Goal: Task Accomplishment & Management: Manage account settings

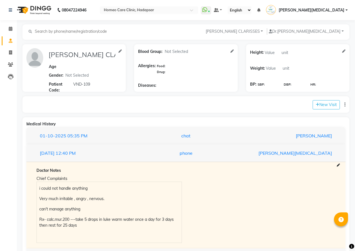
select select "[DEMOGRAPHIC_DATA]"
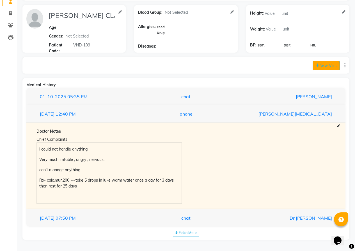
click at [332, 66] on button "New Visit" at bounding box center [325, 65] width 27 height 9
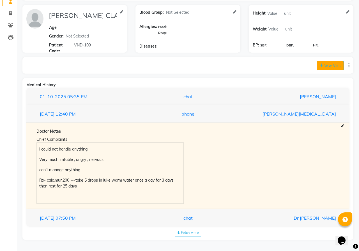
select select "1105"
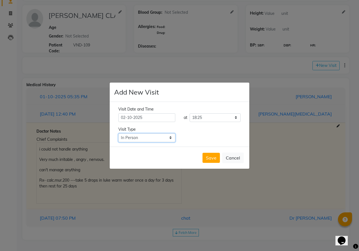
click at [163, 135] on select "Select Type In Person Video Phone Chat" at bounding box center [146, 138] width 57 height 9
select select "phone"
click at [118, 134] on select "Select Type In Person Video Phone Chat" at bounding box center [146, 138] width 57 height 9
click at [211, 157] on button "Save" at bounding box center [210, 158] width 17 height 10
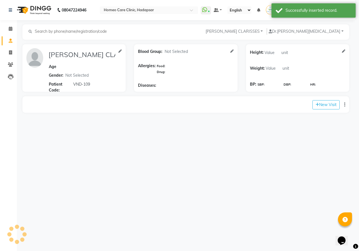
type input "[PERSON_NAME] CLARISSES"
select select "[DEMOGRAPHIC_DATA]"
type input "VND-109"
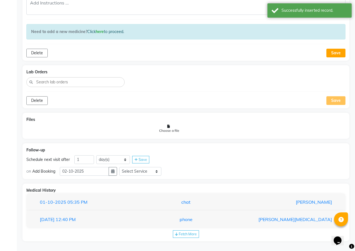
scroll to position [260, 0]
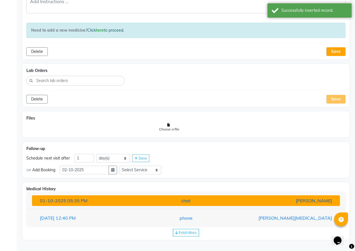
click at [86, 200] on div "[DATE] 05:35 PM" at bounding box center [86, 201] width 100 height 7
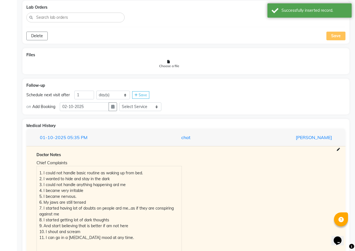
scroll to position [372, 0]
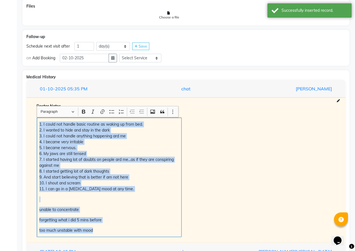
drag, startPoint x: 38, startPoint y: 125, endPoint x: 130, endPoint y: 199, distance: 118.0
click at [170, 237] on div "1. I could not handle basic routine as waking up from bed. 2. I wanted to hide …" at bounding box center [109, 178] width 145 height 120
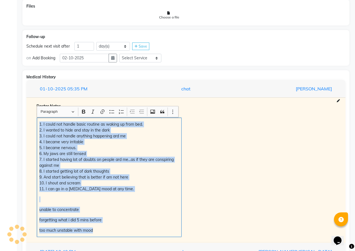
copy div "1. I could not handle basic routine as waking up from bed. 2. I wanted to hide …"
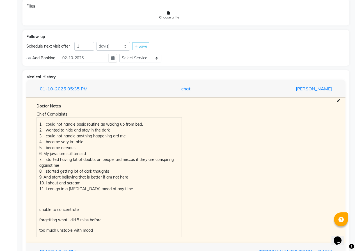
click at [26, 107] on div "Medical History [DATE] 05:35 PM chat [PERSON_NAME] Doctor Notes Chief Complaint…" at bounding box center [185, 171] width 327 height 203
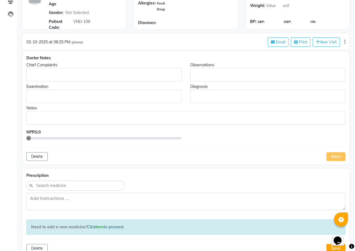
scroll to position [36, 0]
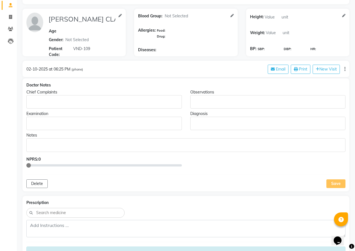
click at [36, 103] on p "Rich Text Editor, main" at bounding box center [104, 102] width 150 height 6
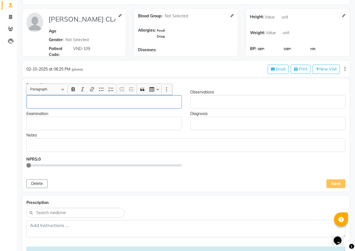
scroll to position [36, 0]
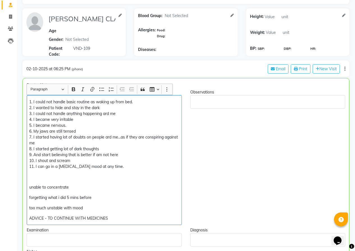
click at [47, 218] on p "ADVICE - TO CONTINUE WITH MEDICINES" at bounding box center [104, 219] width 150 height 6
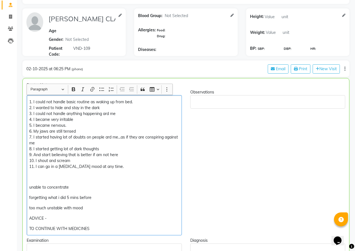
click at [50, 217] on p "ADVICE -" at bounding box center [104, 219] width 150 height 6
drag, startPoint x: 55, startPoint y: 219, endPoint x: 50, endPoint y: 219, distance: 4.8
click at [50, 219] on p "ADVICE - TEHRE ARE FLUCTUATIONS WITH" at bounding box center [104, 219] width 150 height 6
click at [116, 219] on p "ADVICE - THERE ARE FLUCTUATIONS WITH" at bounding box center [104, 219] width 150 height 6
click at [103, 229] on p "TO CONTINUE WITH MEDICINES" at bounding box center [104, 229] width 150 height 6
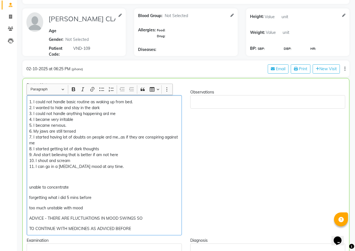
scroll to position [148, 0]
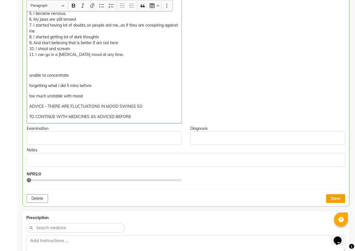
click at [333, 199] on button "Save" at bounding box center [335, 199] width 19 height 9
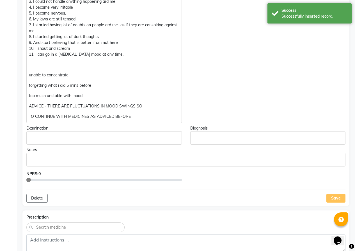
scroll to position [36, 0]
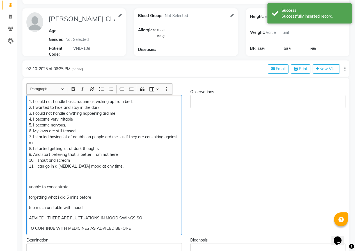
click at [31, 220] on p "ADVICE - THERE ARE FLUCTUATIONS IN MOOD SWINGS SO" at bounding box center [104, 219] width 150 height 6
drag, startPoint x: 28, startPoint y: 219, endPoint x: 34, endPoint y: 218, distance: 6.3
click at [28, 219] on div "1. I could not handle basic routine as waking up from bed. 2. I wanted to hide …" at bounding box center [103, 165] width 155 height 140
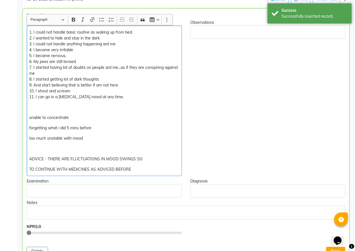
scroll to position [120, 0]
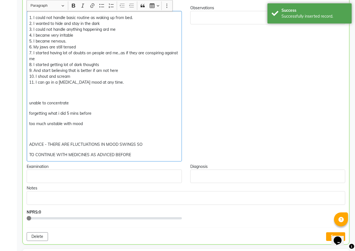
click at [138, 153] on p "TO CONTINUE WITH MEDICINES AS ADVICED BEFORE" at bounding box center [104, 155] width 150 height 6
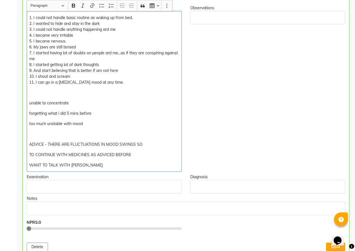
click at [31, 164] on p "WANT TO TALK WITH [PERSON_NAME]" at bounding box center [104, 166] width 150 height 6
click at [31, 165] on p "WANT TO TALK WITH [PERSON_NAME]" at bounding box center [104, 166] width 150 height 6
click at [29, 165] on p "WANT TO TALK WITH [PERSON_NAME]" at bounding box center [104, 166] width 150 height 6
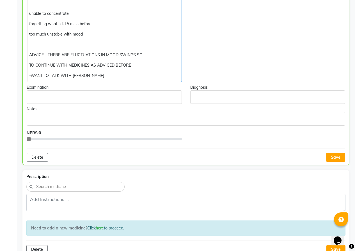
scroll to position [232, 0]
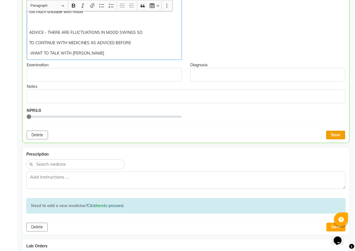
click at [334, 138] on button "Save" at bounding box center [335, 135] width 19 height 9
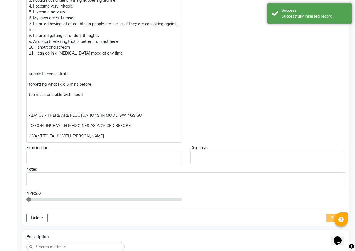
scroll to position [148, 0]
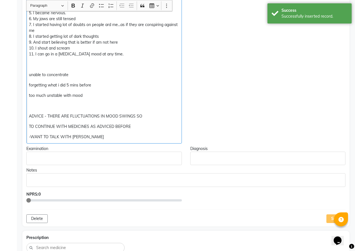
click at [145, 117] on p "ADVICE - THERE ARE FLUCTUATIONS IN MOOD SWINGS SO" at bounding box center [104, 117] width 150 height 6
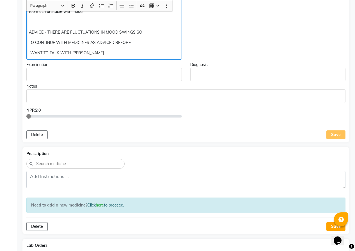
scroll to position [233, 0]
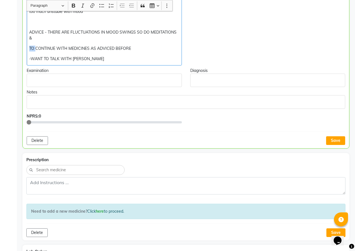
drag, startPoint x: 35, startPoint y: 50, endPoint x: 29, endPoint y: 50, distance: 6.4
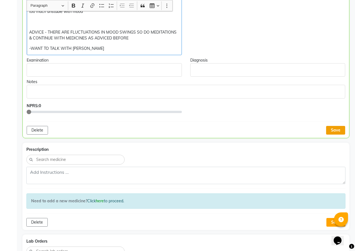
click at [329, 129] on button "Save" at bounding box center [335, 130] width 19 height 9
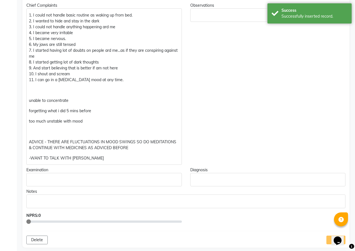
scroll to position [121, 0]
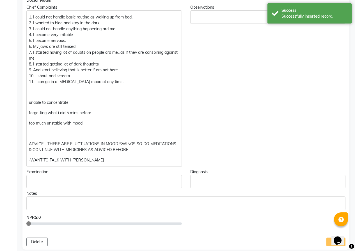
click at [90, 124] on p "too much unstable with mood" at bounding box center [104, 124] width 150 height 6
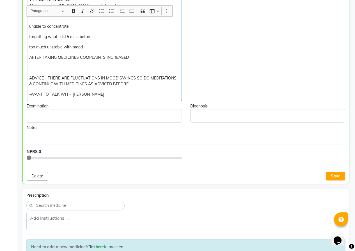
scroll to position [205, 0]
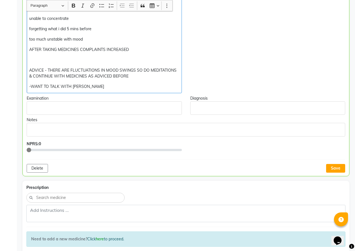
click at [341, 171] on button "Save" at bounding box center [335, 168] width 19 height 9
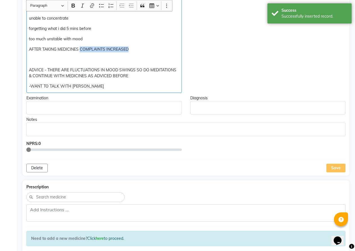
drag, startPoint x: 121, startPoint y: 47, endPoint x: 80, endPoint y: 47, distance: 40.6
click at [80, 47] on p "AFTER TAKING MEDICINES COMPLAINTS INCREASED" at bounding box center [104, 50] width 150 height 6
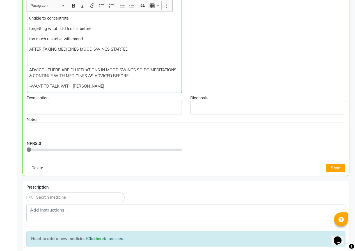
click at [29, 69] on p "ADVICE - THERE ARE FLUCTUATIONS IN MOOD SWINGS SO DO MEDITATIONS & CONTINUE WIT…" at bounding box center [104, 73] width 150 height 12
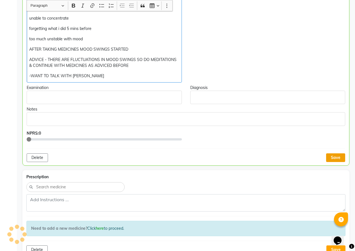
click at [332, 159] on button "Save" at bounding box center [335, 158] width 19 height 9
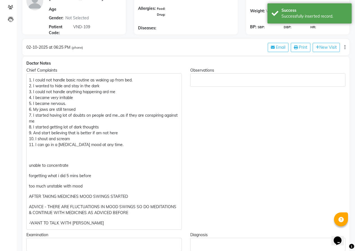
scroll to position [9, 0]
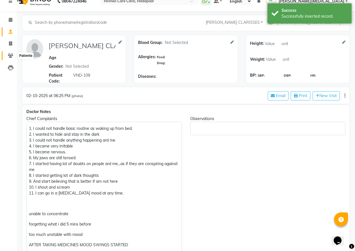
click at [9, 57] on icon at bounding box center [10, 56] width 5 height 4
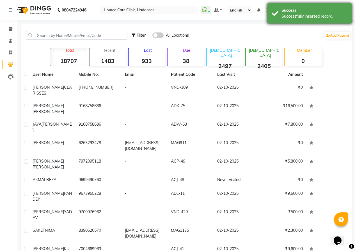
click at [274, 15] on div "Success Successfully inserted record." at bounding box center [309, 13] width 84 height 20
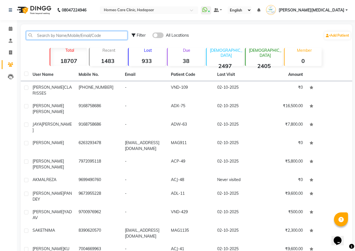
click at [78, 35] on input "text" at bounding box center [76, 35] width 101 height 9
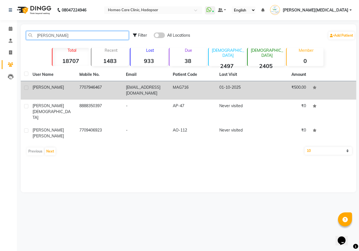
type input "[PERSON_NAME]"
click at [141, 94] on td "[EMAIL_ADDRESS][DOMAIN_NAME]" at bounding box center [145, 90] width 47 height 18
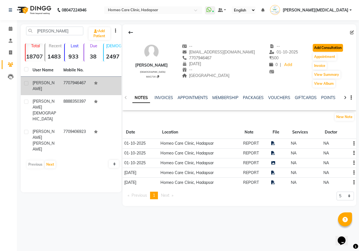
click at [316, 48] on button "Add Consultation" at bounding box center [328, 48] width 30 height 8
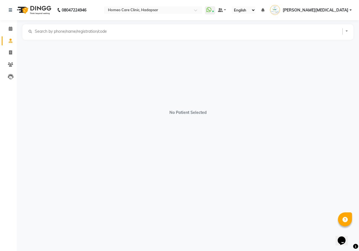
select select "[DEMOGRAPHIC_DATA]"
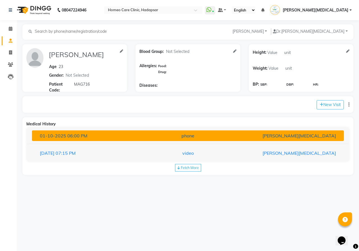
click at [102, 131] on button "[DATE] 06:00 PM phone [PERSON_NAME][MEDICAL_DATA]" at bounding box center [188, 136] width 312 height 11
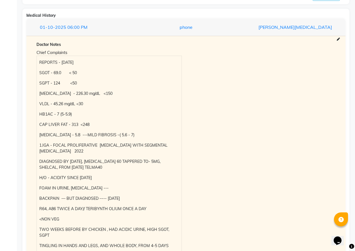
scroll to position [112, 0]
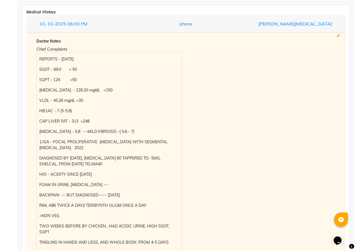
click at [337, 36] on icon at bounding box center [337, 35] width 3 height 3
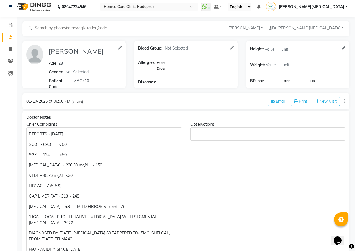
scroll to position [0, 0]
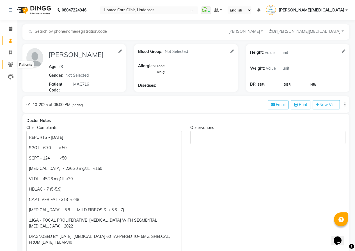
click at [13, 63] on icon at bounding box center [10, 65] width 5 height 4
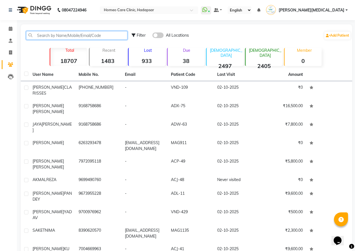
click at [63, 35] on input "text" at bounding box center [76, 35] width 101 height 9
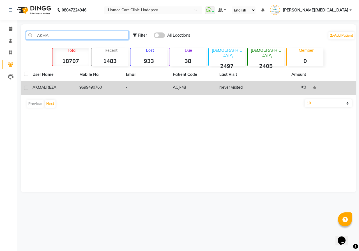
type input "AKMAL"
click at [90, 83] on td "9699490760" at bounding box center [99, 88] width 47 height 14
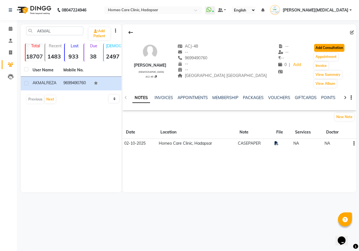
click at [327, 46] on button "Add Consultation" at bounding box center [329, 48] width 30 height 8
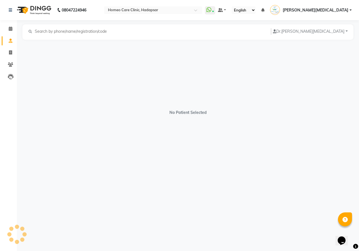
select select "[DEMOGRAPHIC_DATA]"
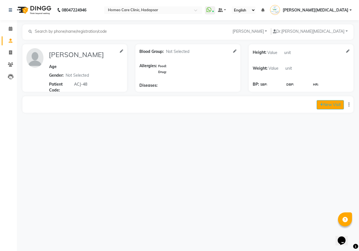
click at [329, 108] on button "New Visit" at bounding box center [329, 104] width 27 height 9
select select "1115"
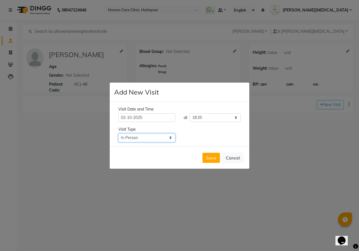
click at [147, 138] on select "Select Type In Person Video Phone Chat" at bounding box center [146, 138] width 57 height 9
select select "phone"
click at [118, 134] on select "Select Type In Person Video Phone Chat" at bounding box center [146, 138] width 57 height 9
click at [214, 157] on button "Save" at bounding box center [210, 158] width 17 height 10
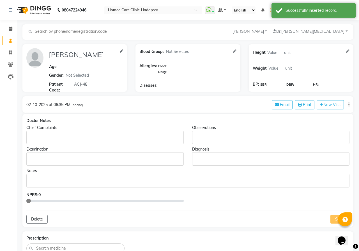
type input "[PERSON_NAME]"
select select "[DEMOGRAPHIC_DATA]"
type input "ACJ-48"
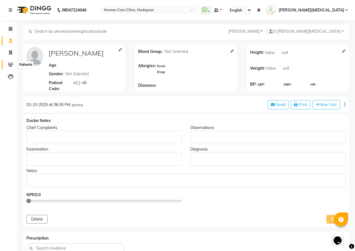
click at [11, 62] on span at bounding box center [11, 65] width 10 height 6
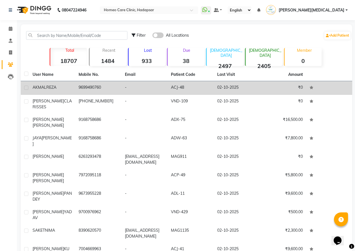
click at [59, 84] on td "[PERSON_NAME]" at bounding box center [52, 88] width 46 height 14
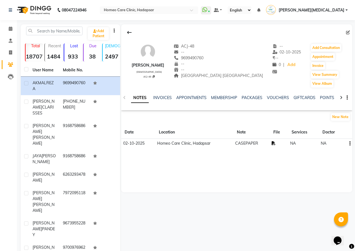
click at [274, 143] on icon at bounding box center [273, 144] width 4 height 4
click at [323, 47] on button "Add Consultation" at bounding box center [326, 48] width 30 height 8
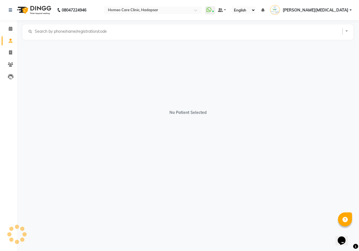
select select "[DEMOGRAPHIC_DATA]"
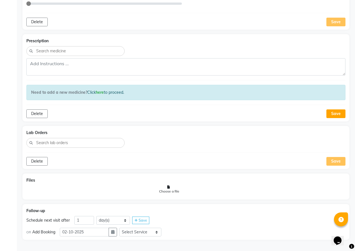
scroll to position [85, 0]
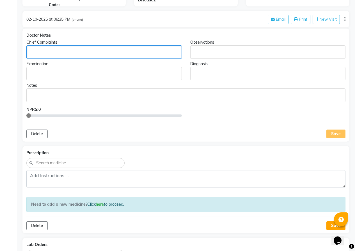
click at [31, 52] on p "Rich Text Editor, main" at bounding box center [104, 52] width 150 height 6
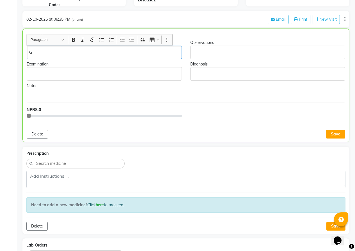
scroll to position [86, 0]
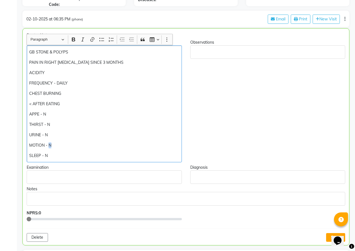
drag, startPoint x: 54, startPoint y: 146, endPoint x: 49, endPoint y: 146, distance: 4.8
click at [49, 146] on p "MOTION - N" at bounding box center [104, 146] width 150 height 6
click at [65, 103] on p "< AFTER EATING" at bounding box center [104, 104] width 150 height 6
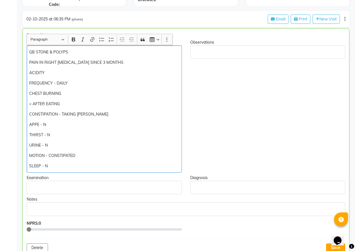
click at [63, 164] on p "SLEEP - N" at bounding box center [104, 166] width 150 height 6
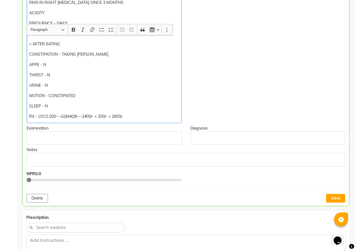
scroll to position [170, 0]
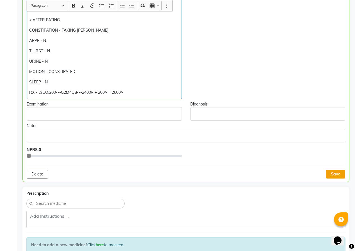
click at [330, 172] on button "Save" at bounding box center [335, 174] width 19 height 9
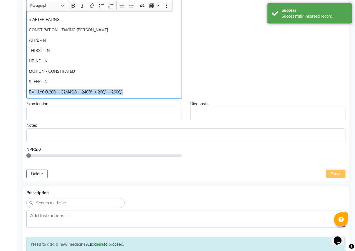
drag, startPoint x: 27, startPoint y: 92, endPoint x: 133, endPoint y: 87, distance: 105.2
click at [136, 87] on div "GB STONE & POLYPS PAIN IN RIGHT [MEDICAL_DATA] SINCE 3 MONTHS ACIDITY FREQUENCY…" at bounding box center [103, 30] width 155 height 138
copy p "RX - LYCO.200---G2M4Q8---2400/- + 200/- = 2600/-"
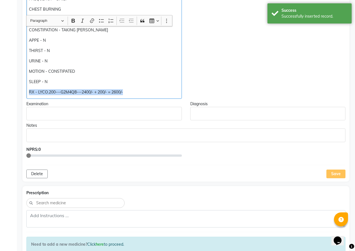
scroll to position [198, 0]
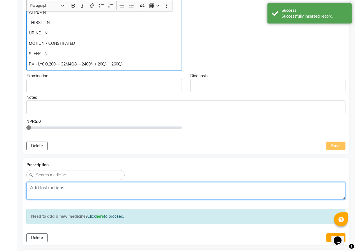
click at [43, 194] on textarea at bounding box center [185, 190] width 319 height 17
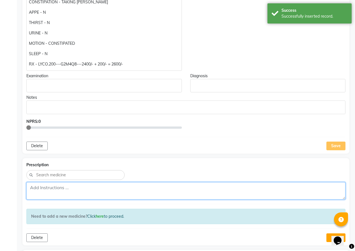
paste textarea "RX - LYCO.200---G2M4Q8---2400/- + 200/- = 2600/-"
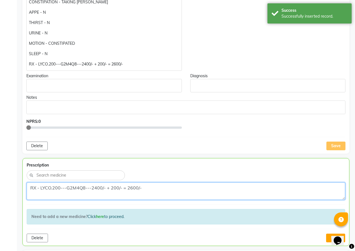
scroll to position [282, 0]
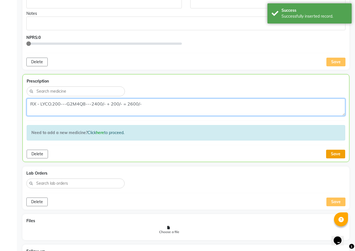
type textarea "RX - LYCO.200---G2M4Q8---2400/- + 200/- = 2600/-"
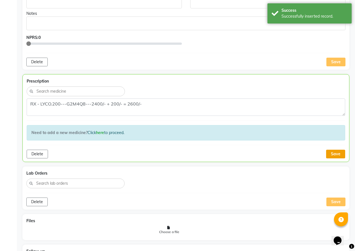
click at [333, 154] on button "Save" at bounding box center [335, 154] width 19 height 9
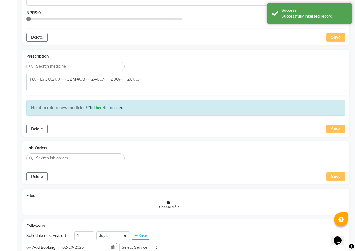
scroll to position [322, 0]
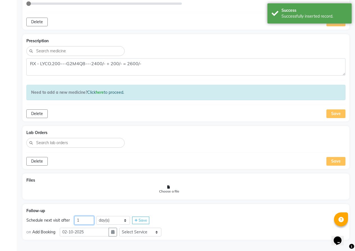
drag, startPoint x: 84, startPoint y: 218, endPoint x: 73, endPoint y: 223, distance: 11.2
click at [73, 223] on div "Schedule next visit after 1 day(s) week(s) month(s) Save" at bounding box center [185, 220] width 319 height 9
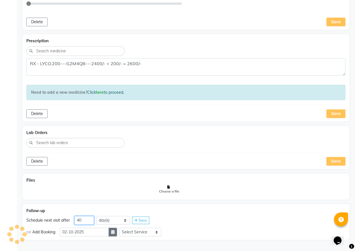
type input "40"
click at [117, 235] on button "button" at bounding box center [112, 232] width 8 height 9
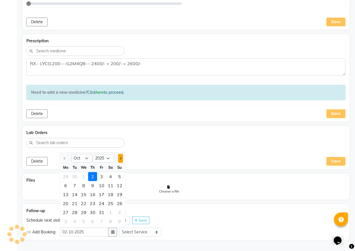
click at [120, 161] on button "Next month" at bounding box center [120, 158] width 5 height 9
select select "11"
click at [64, 196] on div "10" at bounding box center [65, 194] width 9 height 9
type input "[DATE]"
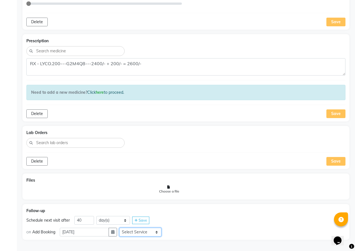
drag, startPoint x: 143, startPoint y: 235, endPoint x: 142, endPoint y: 231, distance: 4.0
click at [143, 235] on select "Select Service In Person - Consultation Medicine Medicine 1 Hydra Facial Medi F…" at bounding box center [140, 232] width 42 height 9
select select "972997"
click at [121, 228] on select "Select Service In Person - Consultation Medicine Medicine 1 Hydra Facial Medi F…" at bounding box center [140, 232] width 42 height 9
click at [183, 231] on select "Select Slot 10:15 10:30 10:45 11:00 11:15 11:30 11:45 12:00 12:15 12:30 12:45 1…" at bounding box center [184, 232] width 42 height 9
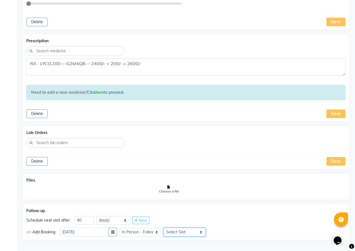
select select "840"
click at [166, 228] on select "Select Slot 10:15 10:30 10:45 11:00 11:15 11:30 11:45 12:00 12:15 12:30 12:45 1…" at bounding box center [184, 232] width 42 height 9
click at [221, 232] on span "Save" at bounding box center [218, 232] width 8 height 4
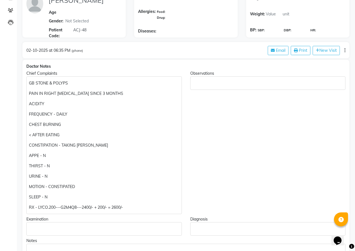
scroll to position [56, 0]
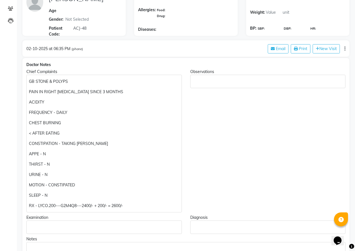
click at [81, 206] on p "RX - LYCO.200---G2M4Q8---2400/- + 200/- = 2600/-" at bounding box center [104, 206] width 150 height 6
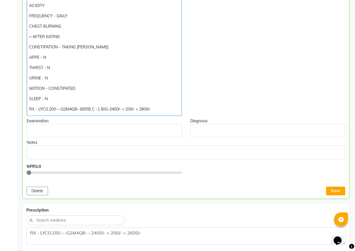
scroll to position [168, 0]
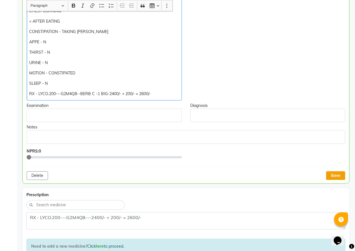
click at [328, 173] on button "Save" at bounding box center [335, 176] width 19 height 9
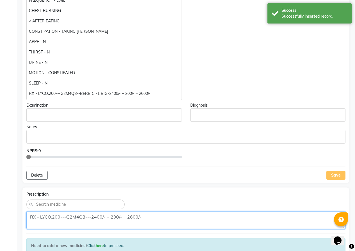
click at [89, 216] on textarea "RX - LYCO.200---G2M4Q8---2400/- + 200/- = 2600/-" at bounding box center [185, 220] width 319 height 17
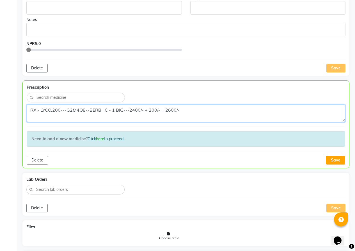
scroll to position [281, 0]
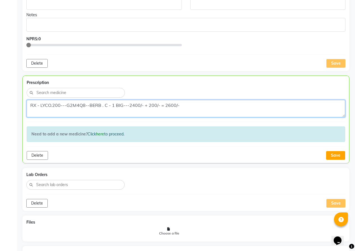
type textarea "RX - LYCO.200---G2M4Q8--BERB . C - 1 BIG---2400/- + 200/- = 2600/-"
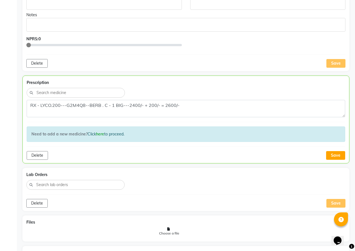
click at [336, 155] on button "Save" at bounding box center [335, 155] width 19 height 9
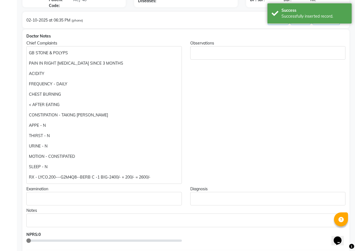
scroll to position [55, 0]
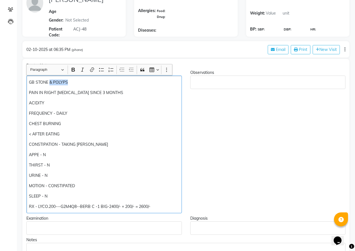
drag, startPoint x: 61, startPoint y: 82, endPoint x: 50, endPoint y: 80, distance: 11.0
click at [50, 80] on p "GB STONE & POLYPS" at bounding box center [104, 83] width 150 height 6
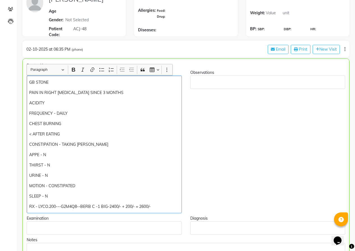
click at [107, 206] on p "RX - LYCO.200---G2M4Q8--BERB C -1 BIG-2400/- + 200/- = 2600/-" at bounding box center [104, 207] width 150 height 6
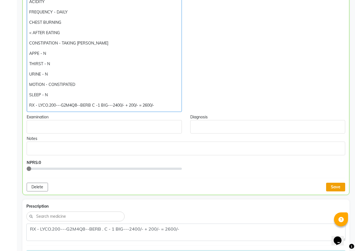
scroll to position [168, 0]
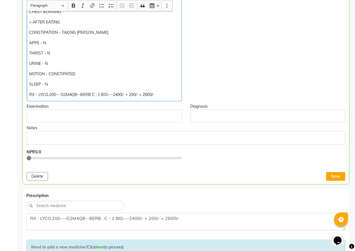
click at [336, 177] on button "Save" at bounding box center [335, 176] width 19 height 9
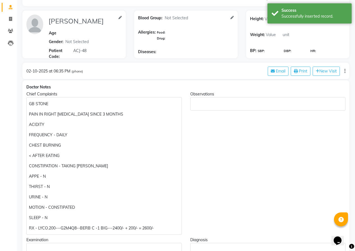
scroll to position [27, 0]
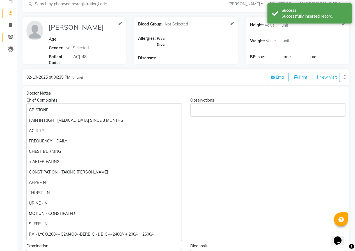
click at [11, 38] on icon at bounding box center [10, 37] width 5 height 4
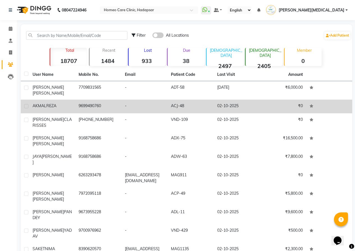
click at [150, 106] on td "-" at bounding box center [144, 107] width 46 height 14
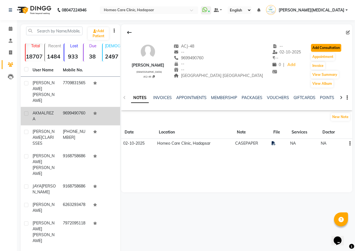
click at [320, 46] on button "Add Consultation" at bounding box center [326, 48] width 30 height 8
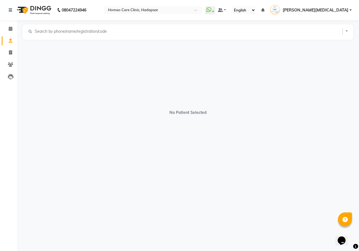
select select "[DEMOGRAPHIC_DATA]"
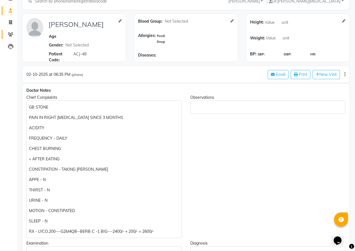
scroll to position [28, 0]
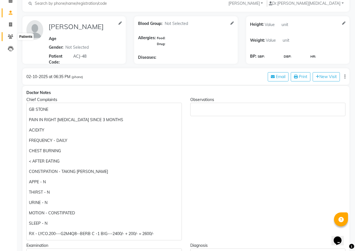
click at [7, 37] on span at bounding box center [11, 37] width 10 height 6
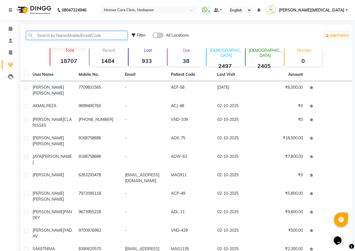
click at [48, 39] on input "text" at bounding box center [76, 35] width 101 height 9
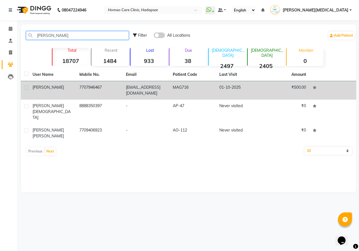
type input "[PERSON_NAME]"
click at [122, 94] on td "[EMAIL_ADDRESS][DOMAIN_NAME]" at bounding box center [145, 90] width 47 height 18
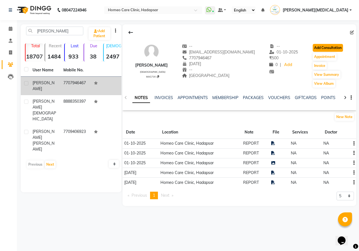
click at [325, 50] on button "Add Consultation" at bounding box center [328, 48] width 30 height 8
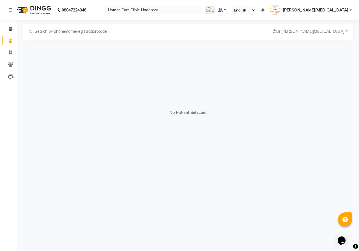
select select "[DEMOGRAPHIC_DATA]"
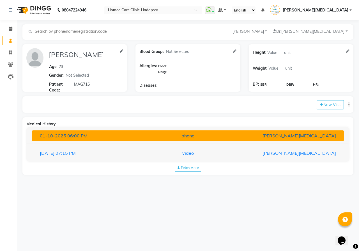
click at [205, 137] on div "phone" at bounding box center [187, 136] width 101 height 7
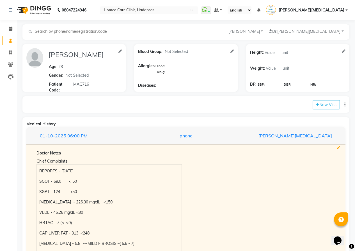
click at [338, 149] on icon at bounding box center [337, 148] width 3 height 3
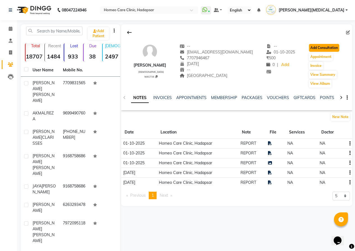
click at [321, 47] on button "Add Consultation" at bounding box center [324, 48] width 30 height 8
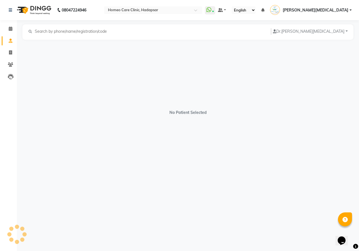
select select "[DEMOGRAPHIC_DATA]"
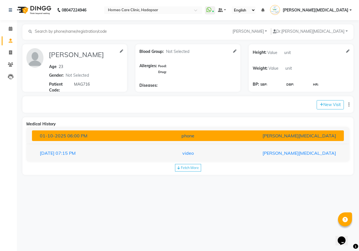
click at [259, 135] on div "[PERSON_NAME][MEDICAL_DATA]" at bounding box center [289, 136] width 101 height 7
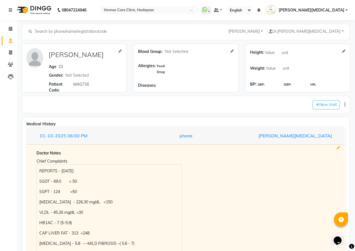
click at [339, 148] on icon at bounding box center [337, 148] width 3 height 3
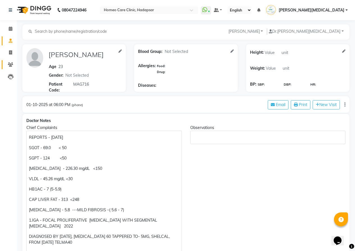
click at [5, 63] on link "Patients" at bounding box center [8, 64] width 13 height 9
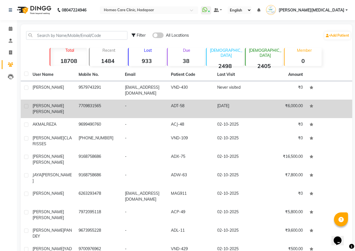
click at [193, 108] on td "ADT-58" at bounding box center [190, 109] width 46 height 18
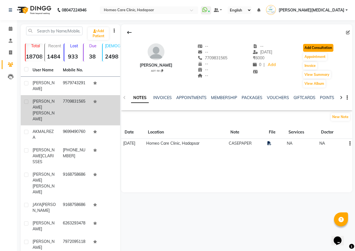
click at [316, 46] on button "Add Consultation" at bounding box center [318, 48] width 30 height 8
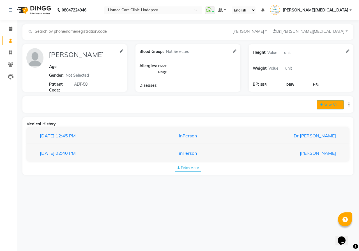
click at [328, 107] on button "New Visit" at bounding box center [329, 104] width 27 height 9
select select "1125"
select select "inPerson"
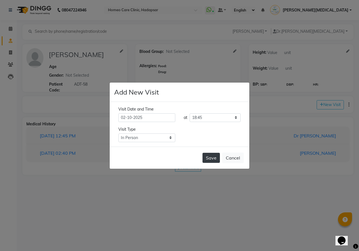
click at [209, 156] on button "Save" at bounding box center [210, 158] width 17 height 10
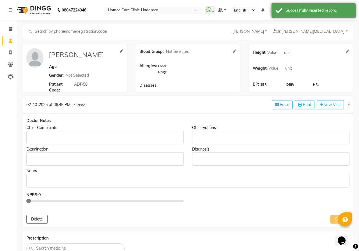
type input "[PERSON_NAME]"
select select
type input "ADT-58"
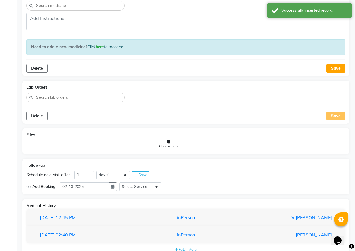
scroll to position [252, 0]
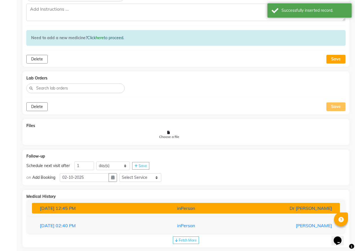
click at [80, 205] on div "[DATE] 12:45 PM" at bounding box center [86, 208] width 100 height 7
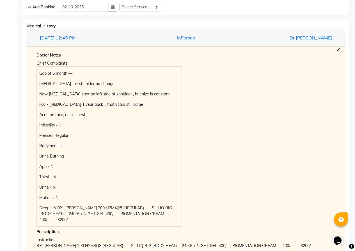
scroll to position [420, 0]
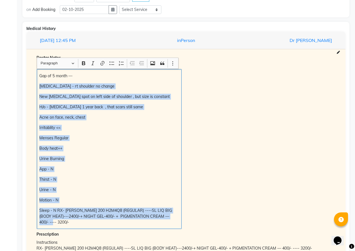
drag, startPoint x: 39, startPoint y: 88, endPoint x: 177, endPoint y: 218, distance: 189.6
click at [177, 218] on div "Gap of 5 month — [MEDICAL_DATA] - rt shoulder no change New [MEDICAL_DATA] spot…" at bounding box center [109, 149] width 145 height 160
copy div "[MEDICAL_DATA] - rt shoulder no change New [MEDICAL_DATA] spot on left side of …"
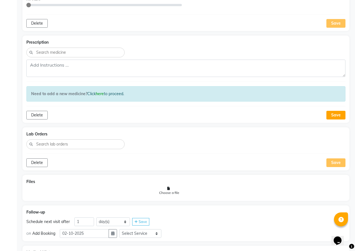
scroll to position [84, 0]
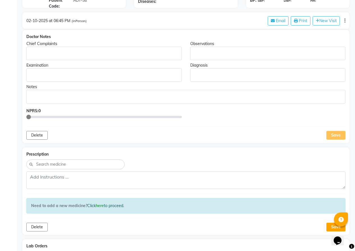
click at [39, 55] on p "Rich Text Editor, main" at bounding box center [104, 54] width 150 height 6
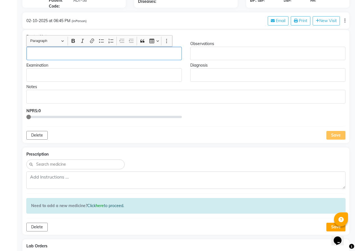
drag, startPoint x: 38, startPoint y: 55, endPoint x: 31, endPoint y: 49, distance: 9.2
click at [31, 49] on div "Rich Text Editor, main" at bounding box center [103, 53] width 155 height 13
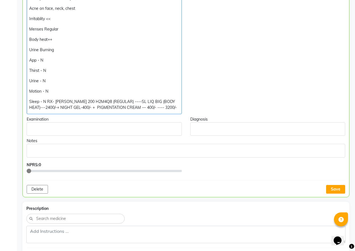
scroll to position [168, 0]
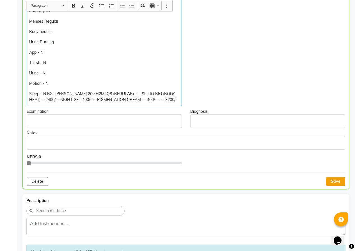
click at [336, 179] on button "Save" at bounding box center [335, 181] width 19 height 9
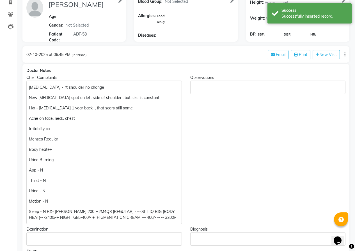
scroll to position [56, 0]
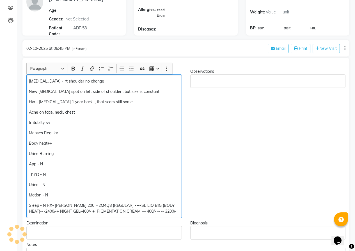
click at [85, 79] on p "[MEDICAL_DATA] - rt shoulder no change" at bounding box center [104, 81] width 150 height 6
click at [64, 80] on p "[MEDICAL_DATA] - rt shoulder no change" at bounding box center [104, 81] width 150 height 6
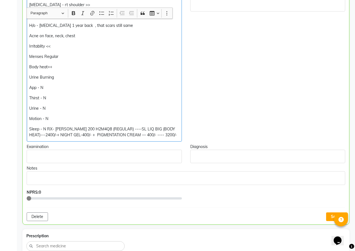
scroll to position [141, 0]
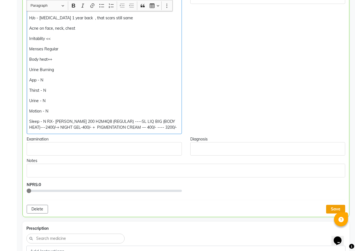
click at [328, 208] on button "Save" at bounding box center [335, 209] width 19 height 9
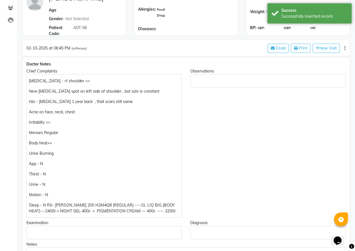
scroll to position [29, 0]
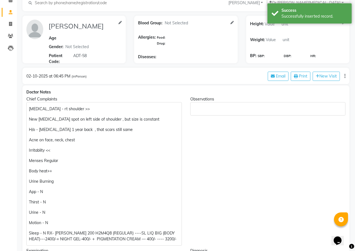
click at [31, 109] on p "[MEDICAL_DATA] - rt shoulder >>" at bounding box center [104, 109] width 150 height 6
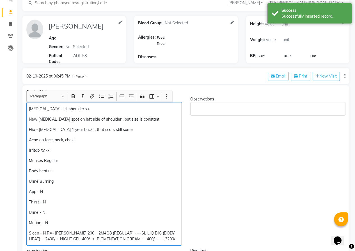
click at [29, 109] on div "[MEDICAL_DATA] - rt shoulder >> New [MEDICAL_DATA] spot on left side of shoulde…" at bounding box center [103, 174] width 155 height 144
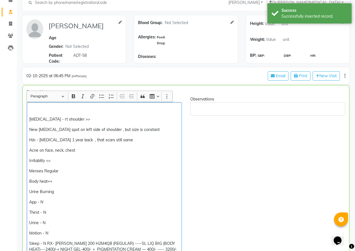
click at [30, 106] on p "Rich Text Editor, main" at bounding box center [104, 109] width 150 height 6
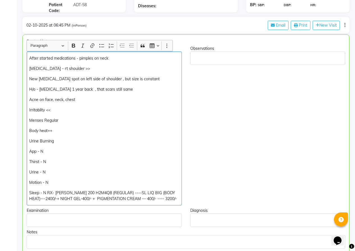
scroll to position [113, 0]
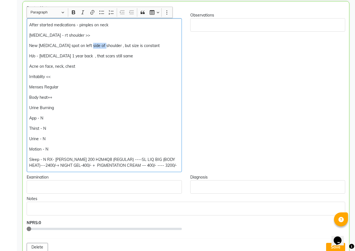
drag, startPoint x: 97, startPoint y: 45, endPoint x: 84, endPoint y: 45, distance: 12.9
click at [84, 45] on p "New [MEDICAL_DATA] spot on left side of shoulder , but size is constant" at bounding box center [104, 46] width 150 height 6
click at [131, 45] on p "New [MEDICAL_DATA] spot on left side of back , but size is constant" at bounding box center [104, 46] width 150 height 6
drag, startPoint x: 125, startPoint y: 45, endPoint x: 98, endPoint y: 44, distance: 26.9
click at [98, 44] on p "New [MEDICAL_DATA] spot on left side of back , but size is constant" at bounding box center [104, 46] width 150 height 6
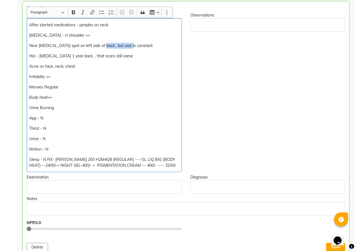
click at [129, 45] on p "New [MEDICAL_DATA] spot on left side of back , but size is constant" at bounding box center [104, 46] width 150 height 6
drag, startPoint x: 124, startPoint y: 45, endPoint x: 94, endPoint y: 45, distance: 29.2
click at [94, 45] on p "New [MEDICAL_DATA] spot on left side of back , but size is constant" at bounding box center [104, 46] width 150 height 6
click at [147, 58] on p "H/o - [MEDICAL_DATA] 1 year back , that scars still same" at bounding box center [104, 56] width 150 height 6
click at [140, 61] on div "After started medications - pimples on neck [MEDICAL_DATA] - rt shoulder >> New…" at bounding box center [104, 95] width 155 height 154
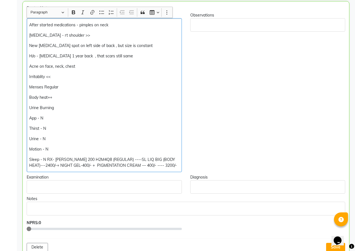
drag, startPoint x: 50, startPoint y: 76, endPoint x: 47, endPoint y: 76, distance: 3.1
click at [47, 76] on p "Irritablity <<" at bounding box center [104, 77] width 150 height 6
drag, startPoint x: 57, startPoint y: 95, endPoint x: 53, endPoint y: 95, distance: 3.6
click at [56, 95] on p "Body heat++" at bounding box center [104, 98] width 150 height 6
drag, startPoint x: 53, startPoint y: 95, endPoint x: 48, endPoint y: 94, distance: 4.7
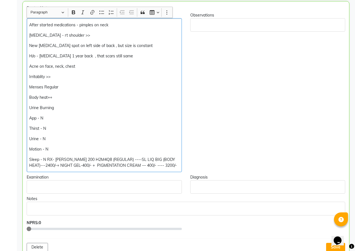
click at [48, 94] on div "After started medications - pimples on neck [MEDICAL_DATA] - rt shoulder >> New…" at bounding box center [104, 95] width 155 height 154
click at [61, 107] on p "Urine Burning" at bounding box center [104, 108] width 150 height 6
click at [47, 160] on p "Sleep - N RX- [PERSON_NAME] 200 H2M4Q8 (REGULAR) ----SL LIQ BIG (BODY HEAT)---2…" at bounding box center [104, 163] width 150 height 12
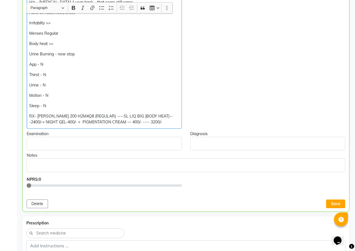
scroll to position [169, 0]
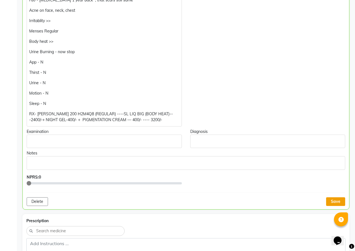
click at [327, 202] on button "Save" at bounding box center [335, 202] width 19 height 9
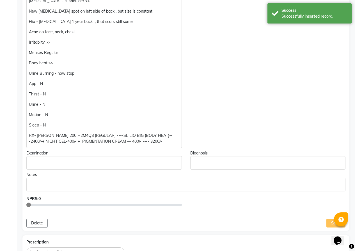
scroll to position [141, 0]
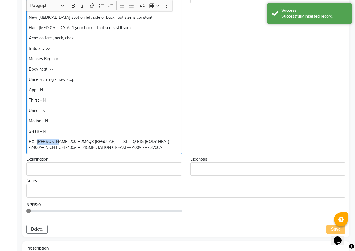
drag, startPoint x: 55, startPoint y: 142, endPoint x: 36, endPoint y: 140, distance: 19.2
click at [36, 140] on p "RX- [PERSON_NAME] 200 H2M4Q8 (REGULAR) ----SL LIQ BIG (BODY HEAT)---2400/-+ NIG…" at bounding box center [104, 145] width 150 height 12
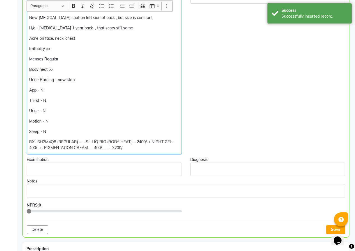
scroll to position [141, 0]
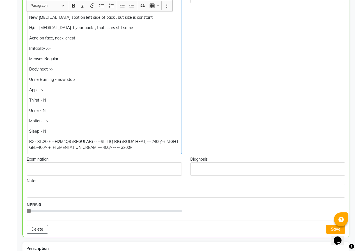
click at [165, 143] on p "RX- SL.200---H2M4Q8 (REGULAR) ----SL LIQ BIG (BODY HEAT)---2400/-+ NIGHT GEL-40…" at bounding box center [104, 145] width 150 height 12
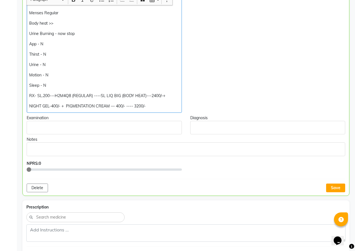
scroll to position [197, 0]
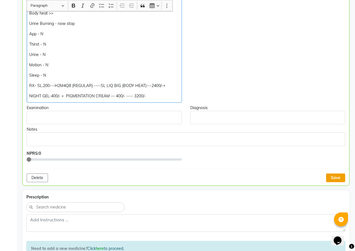
click at [329, 179] on button "Save" at bounding box center [335, 178] width 19 height 9
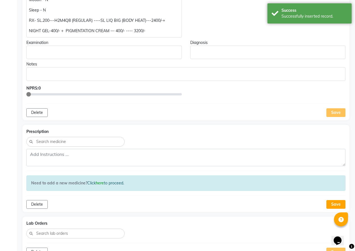
scroll to position [281, 0]
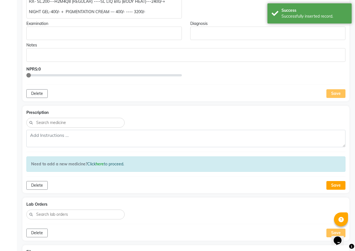
click at [334, 92] on div "Save" at bounding box center [335, 93] width 19 height 9
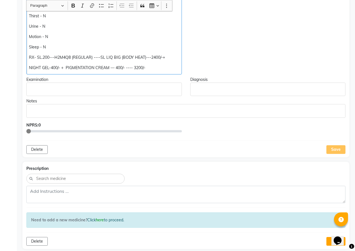
drag, startPoint x: 28, startPoint y: 57, endPoint x: 173, endPoint y: 73, distance: 146.1
copy div "RX- SL.200---H2M4Q8 (REGULAR) ----SL LIQ BIG (BODY HEAT)---2400/-+ NIGHT GEL-40…"
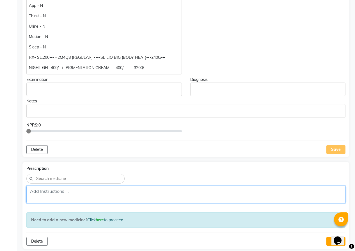
click at [46, 195] on textarea at bounding box center [185, 194] width 319 height 17
paste textarea "RX- SL.200---H2M4Q8 (REGULAR) ----SL LIQ BIG (BODY HEAT)---2400/-+ NIGHT GEL-40…"
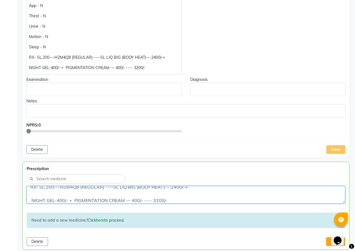
click at [32, 202] on textarea "RX- SL.200---H2M4Q8 (REGULAR) ----SL LIQ BIG (BODY HEAT)---2400/-+ NIGHT GEL-40…" at bounding box center [186, 194] width 318 height 17
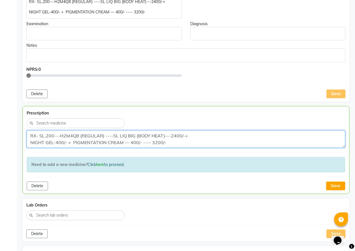
scroll to position [281, 0]
type textarea "RX- SL.200---H2M4Q8 (REGULAR) ----SL LIQ BIG (BODY HEAT)---2400/-+ NIGHT GEL-40…"
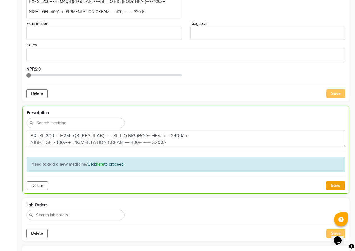
click at [337, 188] on button "Save" at bounding box center [335, 186] width 19 height 9
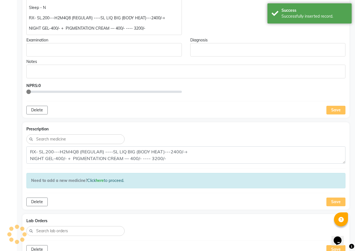
scroll to position [197, 0]
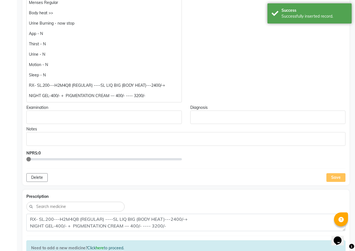
click at [30, 96] on p "NIGHT GEL-400/- + PIGMENTATION CREAM — 400/- ---- 3200/-" at bounding box center [104, 96] width 150 height 6
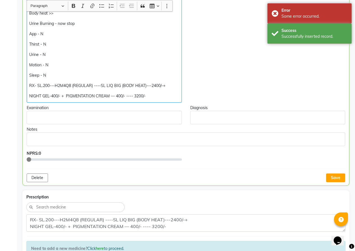
scroll to position [198, 0]
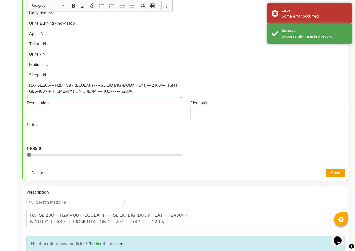
click at [328, 172] on button "Save" at bounding box center [335, 173] width 19 height 9
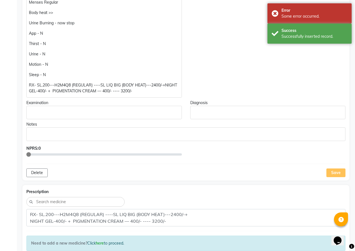
scroll to position [85, 0]
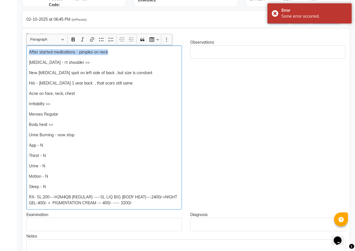
drag, startPoint x: 116, startPoint y: 54, endPoint x: 25, endPoint y: 50, distance: 91.5
click at [25, 50] on div "Chief Complaints After started medications - pimples on neck [MEDICAL_DATA] - r…" at bounding box center [104, 125] width 164 height 170
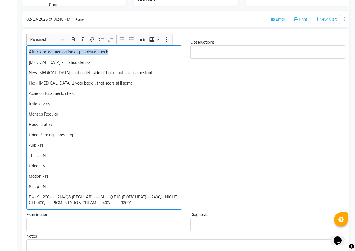
scroll to position [86, 0]
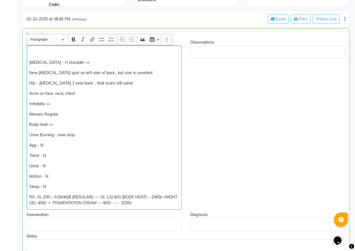
click at [26, 62] on div "Chief Complaints [MEDICAL_DATA] - rt shoulder >> New [MEDICAL_DATA] spot on lef…" at bounding box center [103, 125] width 163 height 170
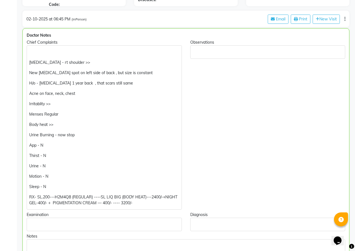
click at [28, 62] on div "[MEDICAL_DATA] - rt shoulder >> New [MEDICAL_DATA] spot on left side of back , …" at bounding box center [104, 127] width 155 height 165
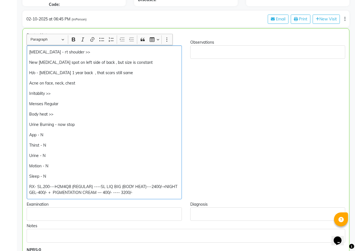
click at [37, 63] on p "New [MEDICAL_DATA] spot on left side of back , but size is constant" at bounding box center [104, 63] width 150 height 6
drag, startPoint x: 36, startPoint y: 63, endPoint x: 24, endPoint y: 59, distance: 12.5
click at [24, 59] on div "Chief Complaints [MEDICAL_DATA] - rt shoulder >> New [MEDICAL_DATA] spot on lef…" at bounding box center [103, 120] width 163 height 160
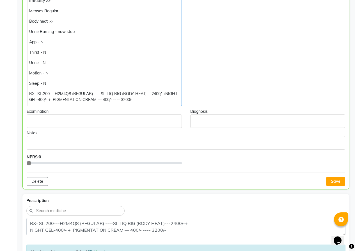
scroll to position [198, 0]
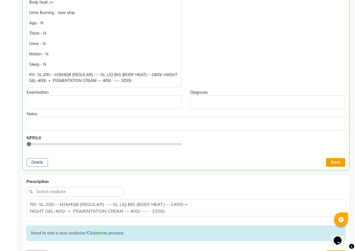
click at [332, 161] on button "Save" at bounding box center [335, 162] width 19 height 9
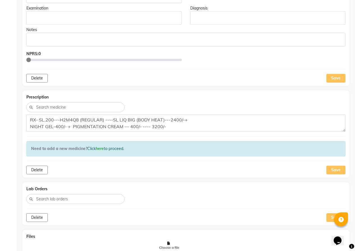
scroll to position [366, 0]
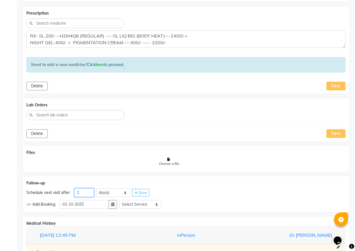
drag, startPoint x: 80, startPoint y: 194, endPoint x: 70, endPoint y: 192, distance: 10.2
click at [71, 194] on div "Schedule next visit after 1 day(s) week(s) month(s) Save" at bounding box center [185, 193] width 319 height 9
type input "38"
click at [117, 205] on button "button" at bounding box center [112, 204] width 8 height 9
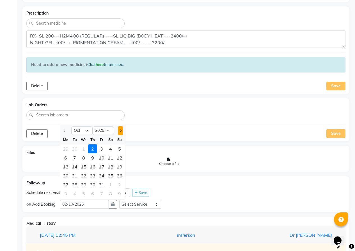
click at [120, 130] on span "Next month" at bounding box center [120, 131] width 2 height 2
select select "11"
click at [120, 156] on div "9" at bounding box center [119, 158] width 9 height 9
type input "[DATE]"
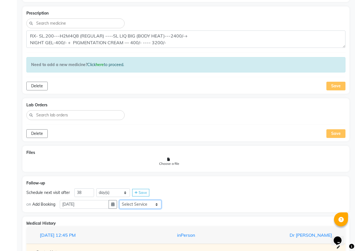
click at [135, 203] on select "Select Service In Person - Consultation Medicine Medicine 1 Hydra Facial Medi F…" at bounding box center [140, 204] width 42 height 9
select select "972997"
click at [121, 200] on select "Select Service In Person - Consultation Medicine Medicine 1 Hydra Facial Medi F…" at bounding box center [140, 204] width 42 height 9
click at [178, 203] on select "Select Slot 10:15 10:30 10:45 11:00 11:15 11:30 11:45 12:00 12:15 12:30 12:45 1…" at bounding box center [184, 204] width 42 height 9
select select "960"
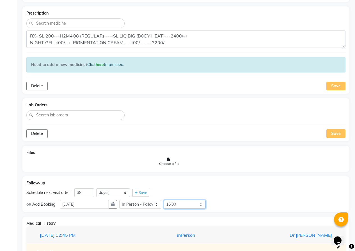
click at [166, 200] on select "Select Slot 10:15 10:30 10:45 11:00 11:15 11:30 11:45 12:00 12:15 12:30 12:45 1…" at bounding box center [184, 204] width 42 height 9
click at [213, 206] on icon at bounding box center [211, 205] width 3 height 4
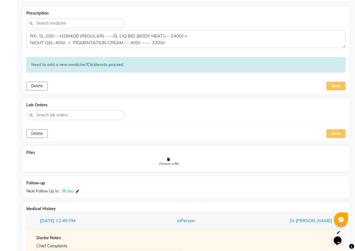
scroll to position [226, 0]
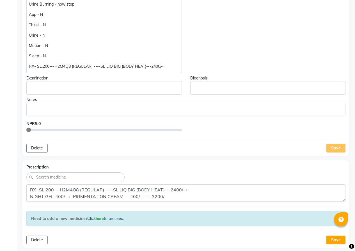
scroll to position [224, 0]
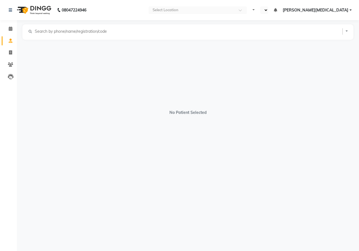
select select "en"
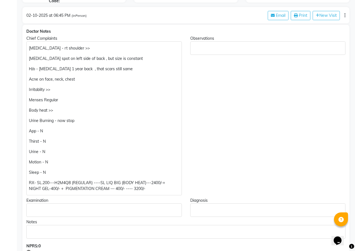
scroll to position [28, 0]
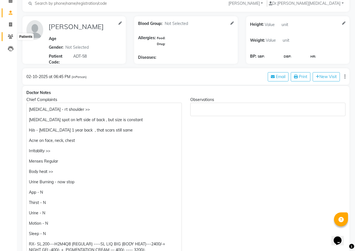
click at [11, 38] on icon at bounding box center [10, 36] width 5 height 4
